Goal: Information Seeking & Learning: Learn about a topic

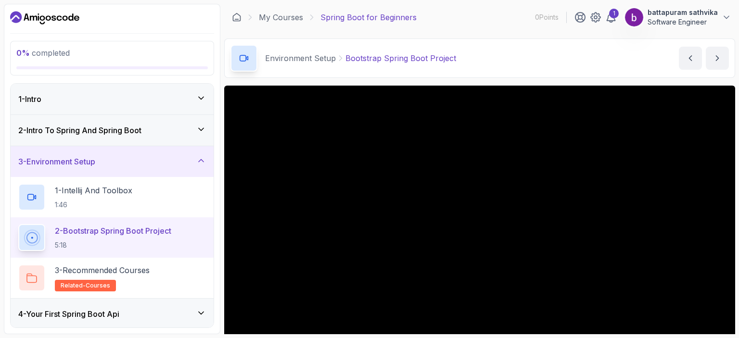
scroll to position [64, 0]
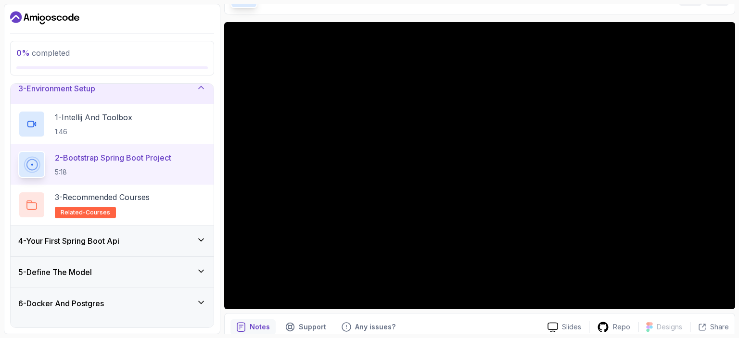
click at [91, 242] on h3 "4 - Your First Spring Boot Api" at bounding box center [68, 241] width 101 height 12
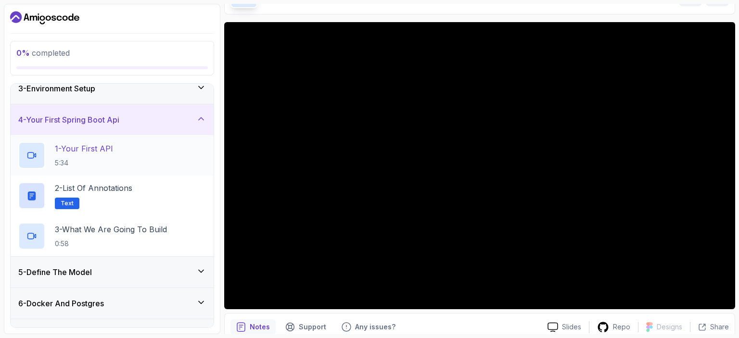
click at [121, 146] on div "1 - Your First API 5:34" at bounding box center [112, 155] width 188 height 27
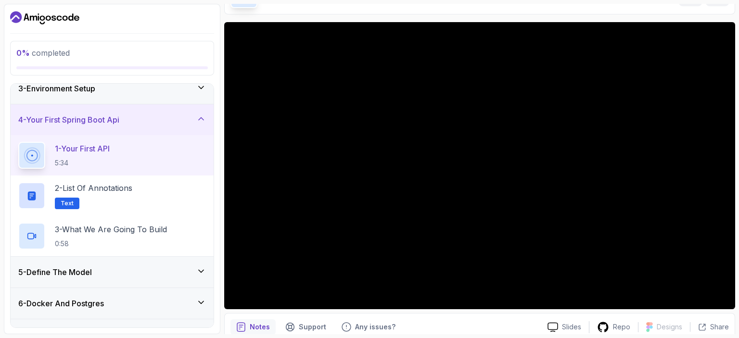
scroll to position [26, 0]
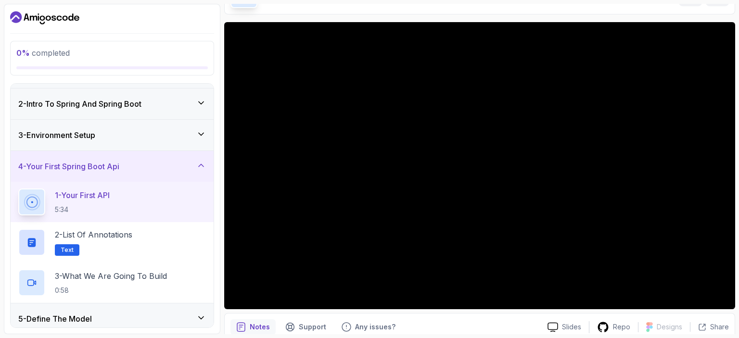
click at [116, 136] on div "3 - Environment Setup" at bounding box center [112, 135] width 188 height 12
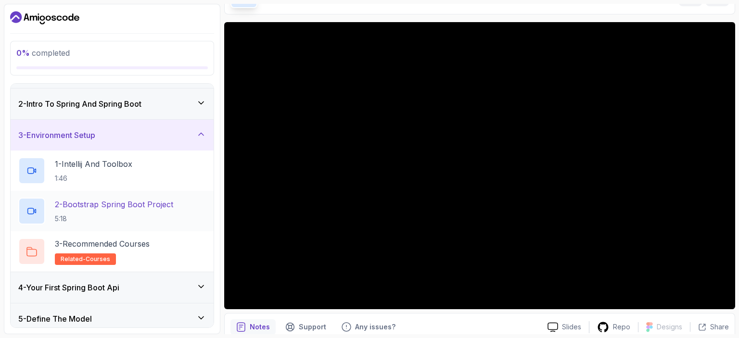
click at [98, 202] on p "2 - Bootstrap Spring Boot Project" at bounding box center [114, 205] width 118 height 12
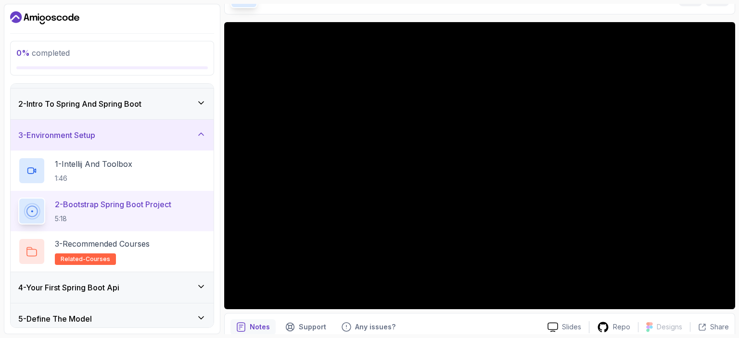
click at [150, 292] on div "4 - Your First Spring Boot Api" at bounding box center [112, 288] width 188 height 12
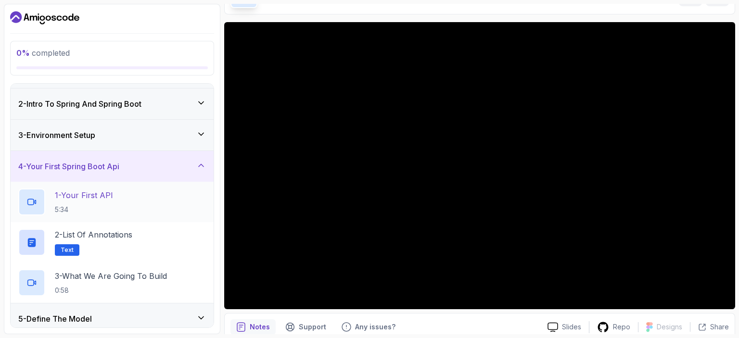
click at [142, 204] on div "1 - Your First API 5:34" at bounding box center [112, 202] width 188 height 27
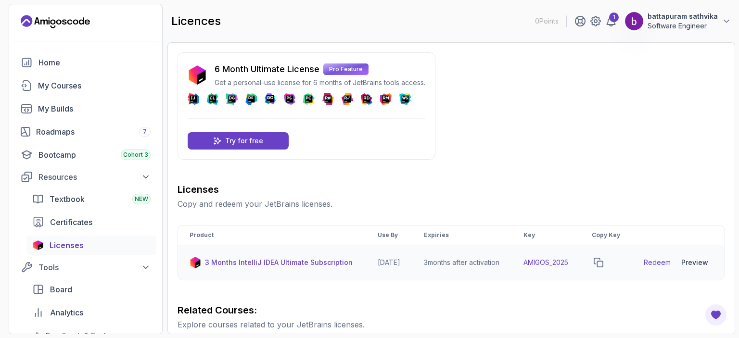
click at [656, 268] on link "Redeem" at bounding box center [657, 263] width 27 height 10
click at [534, 270] on td "AMIGOS_2025" at bounding box center [546, 262] width 68 height 35
copy td "AMIGOS_2025"
